Goal: Check status: Check status

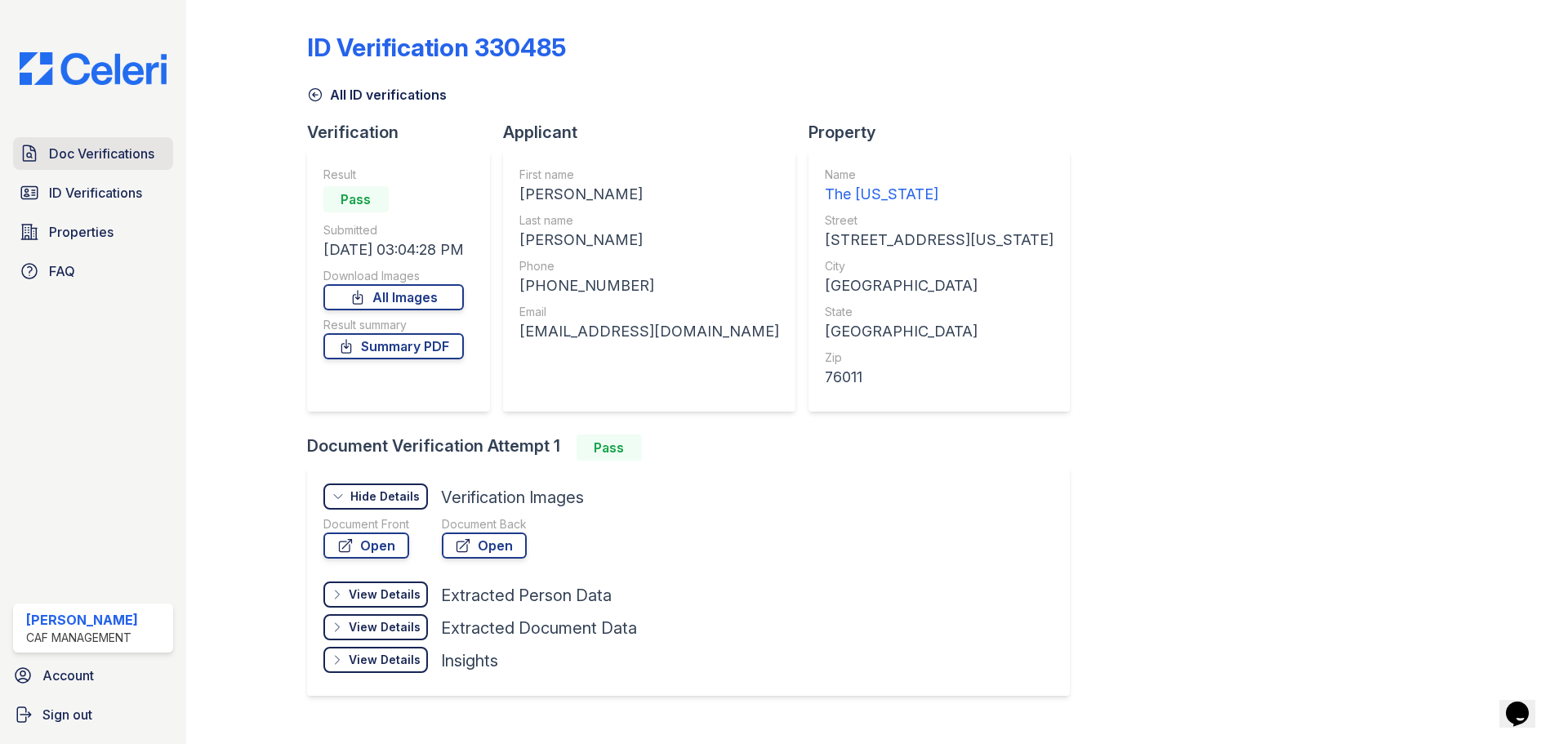
click at [123, 154] on span "Doc Verifications" at bounding box center [102, 153] width 105 height 20
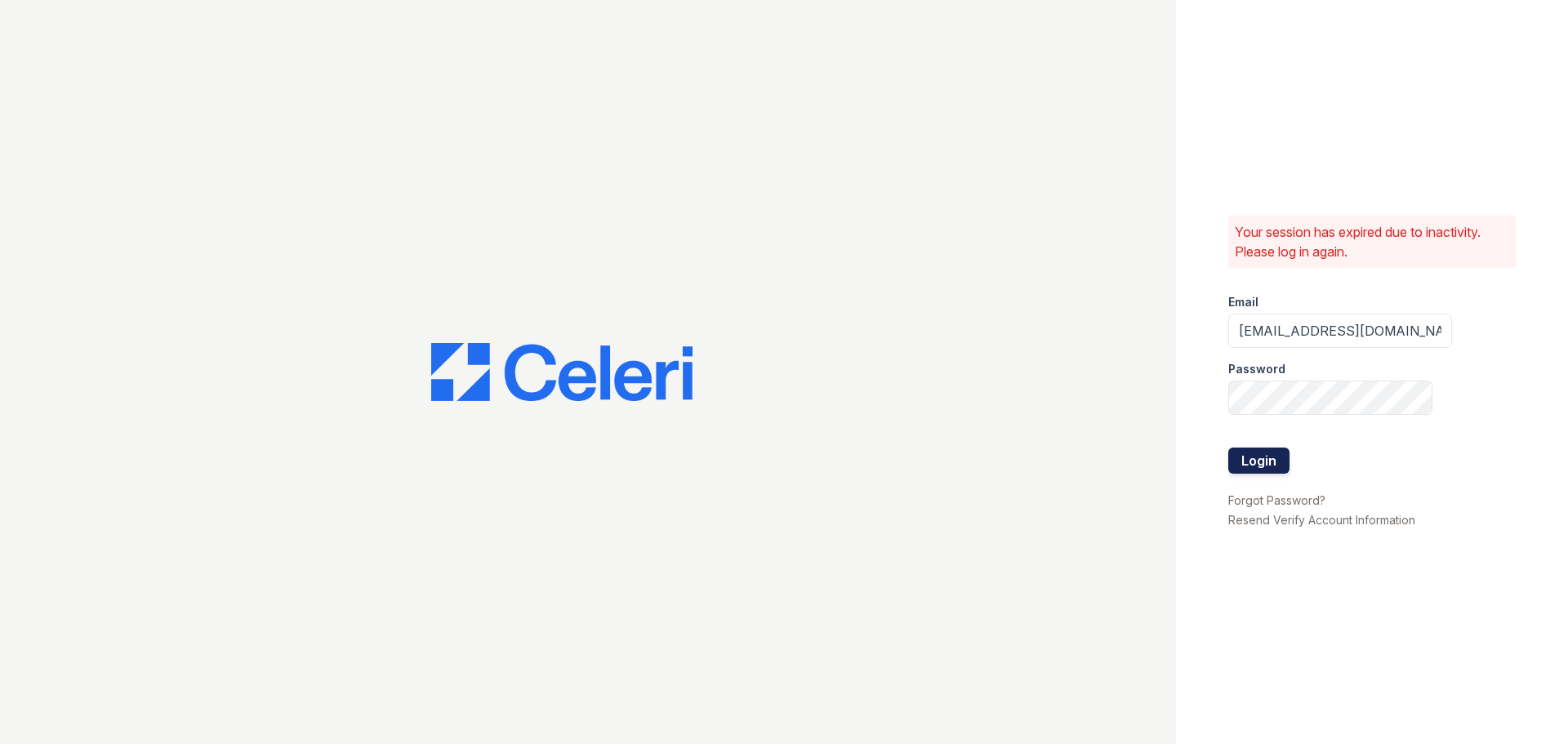
click at [1257, 468] on button "Login" at bounding box center [1258, 461] width 61 height 26
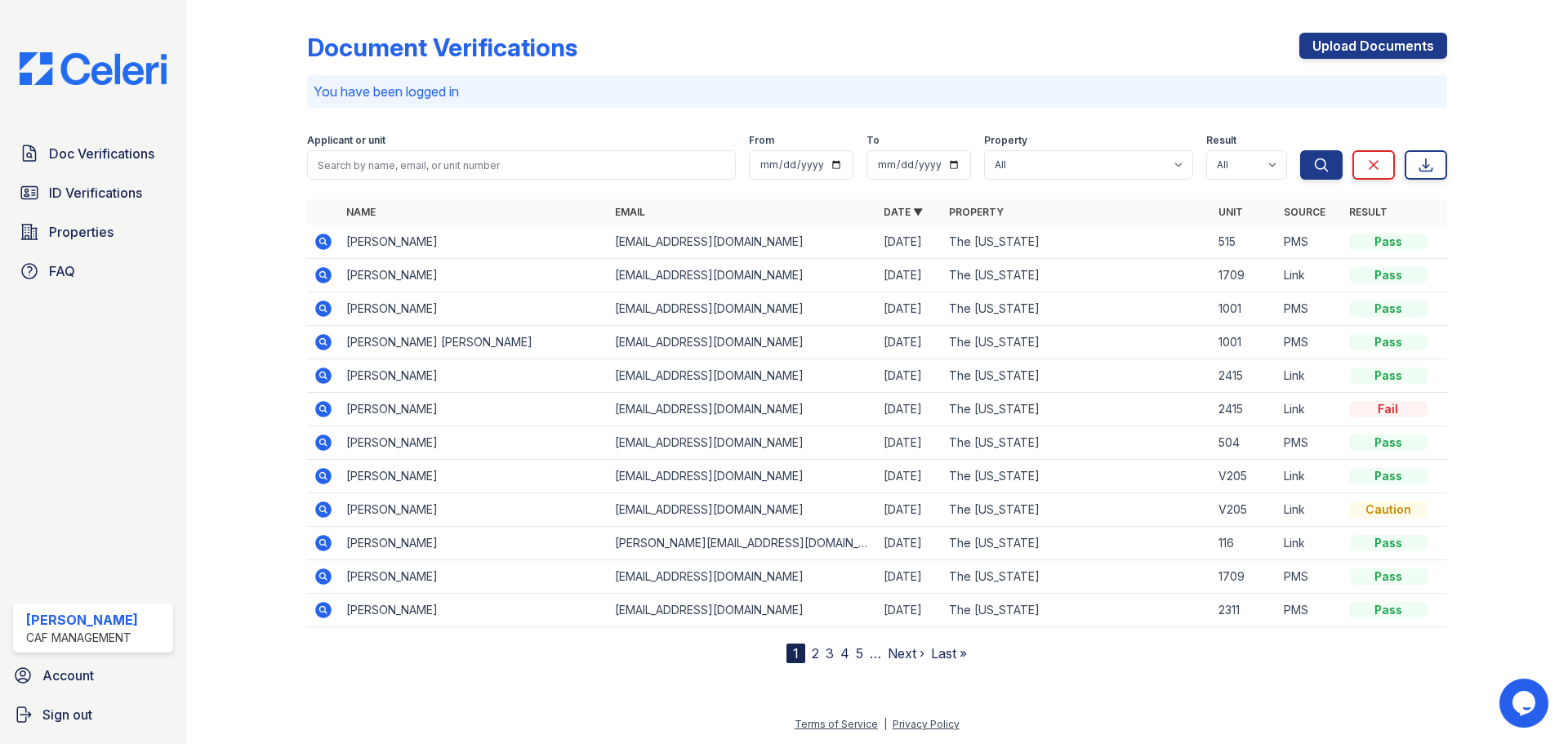
click at [169, 434] on div "Doc Verifications ID Verifications Properties FAQ Maria Gomez CAF Management Ac…" at bounding box center [93, 372] width 187 height 744
